Goal: Communication & Community: Participate in discussion

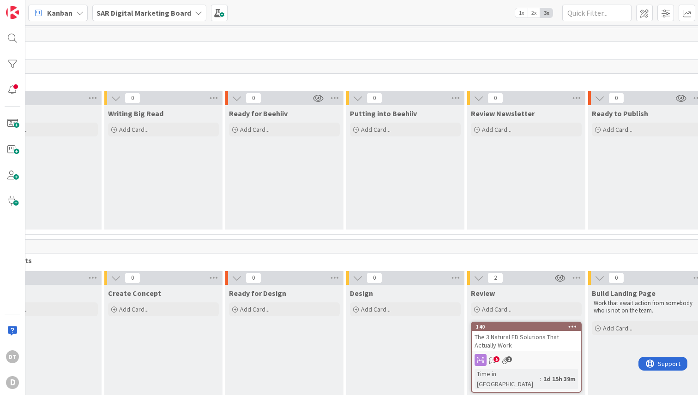
scroll to position [0, 182]
click at [486, 340] on div "The 3 Natural ED Solutions That Actually Work" at bounding box center [524, 341] width 109 height 20
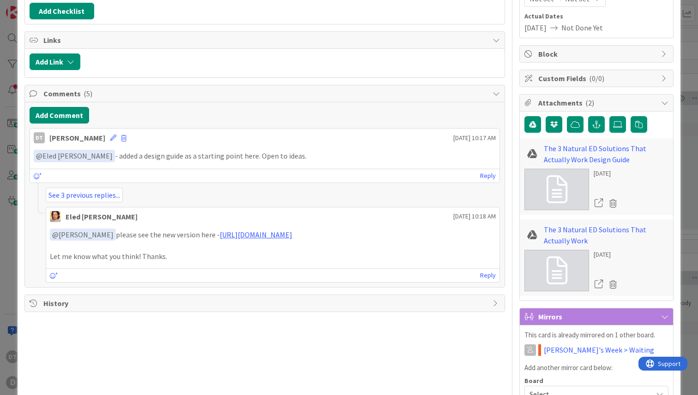
scroll to position [216, 0]
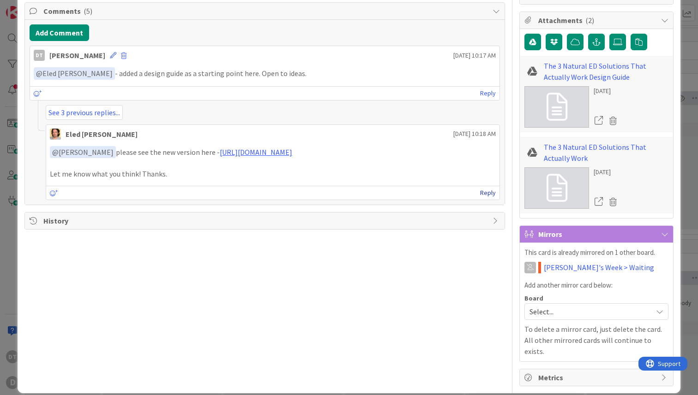
click at [488, 199] on link "Reply" at bounding box center [488, 193] width 16 height 12
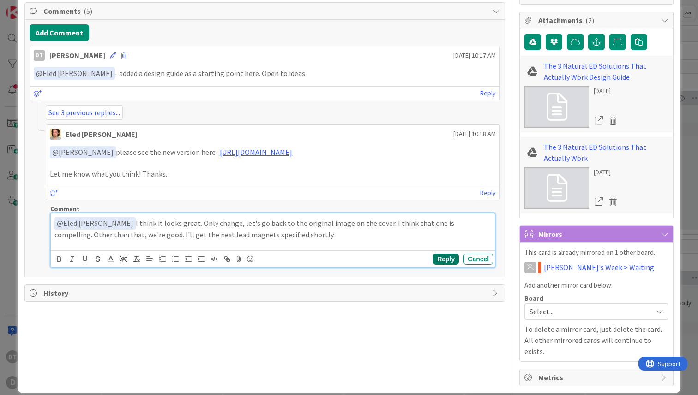
click at [443, 265] on button "Reply" at bounding box center [446, 259] width 26 height 11
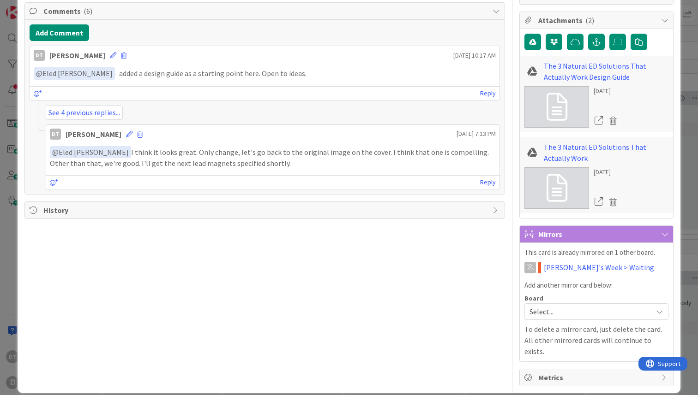
scroll to position [0, 0]
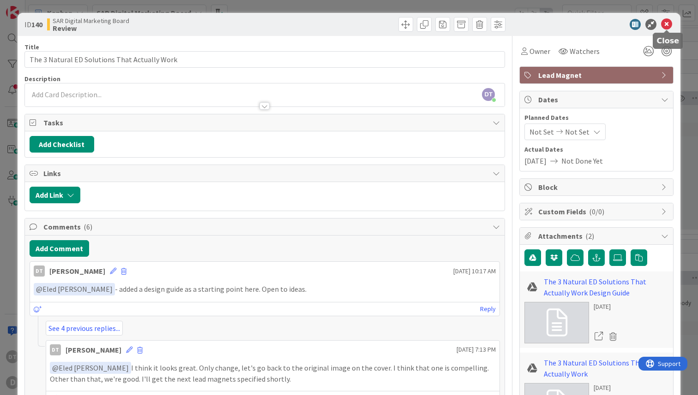
click at [664, 22] on icon at bounding box center [666, 24] width 11 height 11
